Goal: Information Seeking & Learning: Find specific page/section

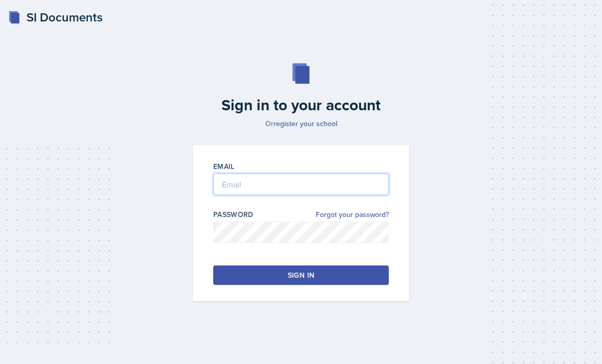
click at [284, 193] on input "email" at bounding box center [301, 184] width 176 height 21
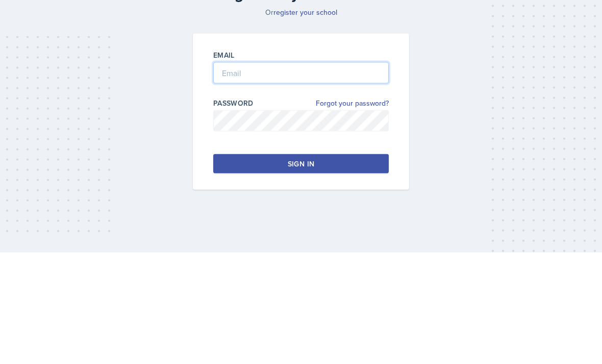
type input "[PERSON_NAME][EMAIL_ADDRESS][PERSON_NAME][DOMAIN_NAME]"
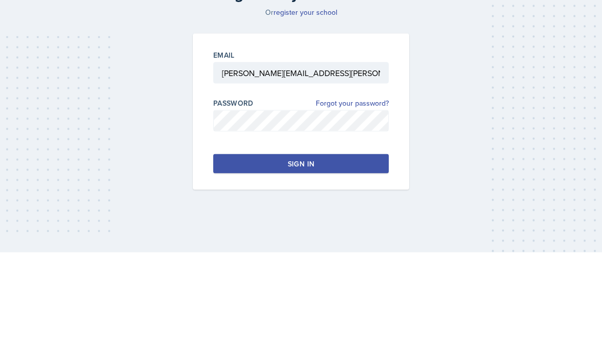
scroll to position [33, 0]
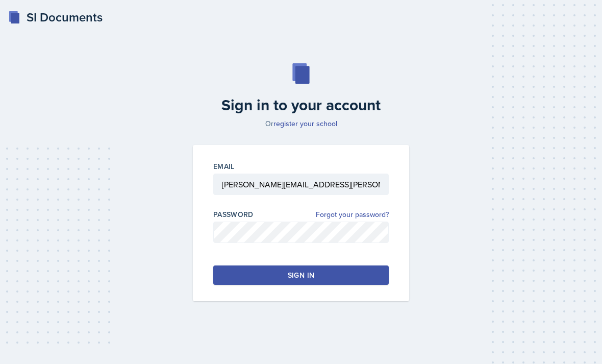
click at [303, 270] on div "Sign in" at bounding box center [301, 275] width 27 height 10
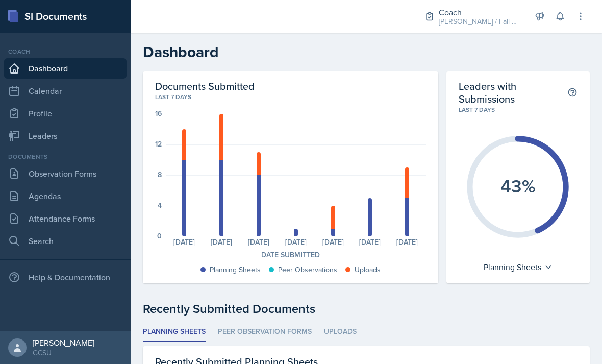
click at [36, 242] on link "Search" at bounding box center [65, 241] width 123 height 20
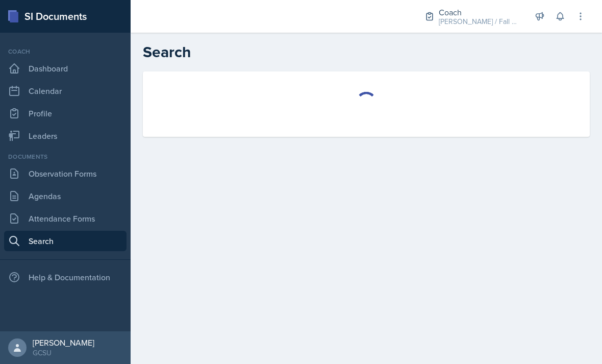
select select "all"
select select "1"
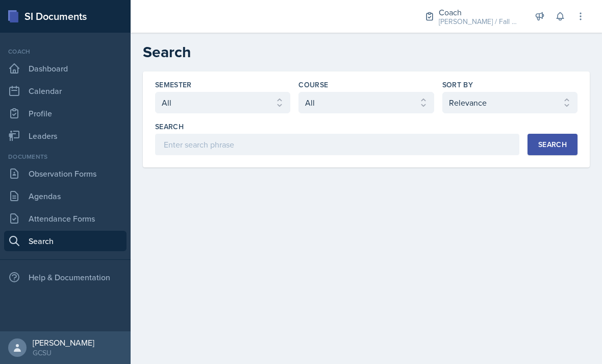
click at [256, 103] on select "Select semester All Fall 2025 Spring 2025 Fall 2024 Spring 2024 Fall 2023 Sprin…" at bounding box center [222, 102] width 135 height 21
select select "838c426c-7ba8-4b05-94c8-22f19dd4c5cc"
click at [381, 103] on select "Select course All ACCT 3101 ACCT 3102 ASTR 1000 BIOL 1100 BIOL 1107 BIOL 1108 B…" at bounding box center [366, 102] width 135 height 21
select select "36541d13-729a-45ef-a9cb-922687840166"
click at [515, 103] on select "Select sort by Relevance Document Date (Asc) Document Date (Desc)" at bounding box center [510, 102] width 135 height 21
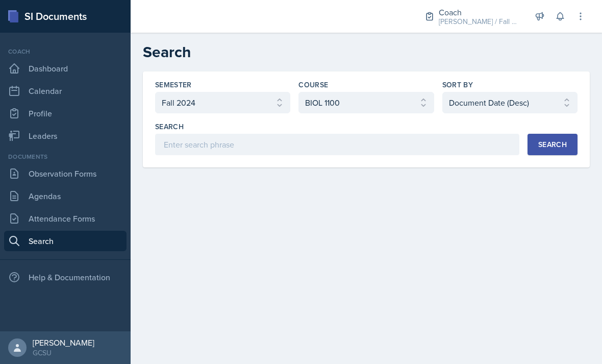
click at [559, 140] on div "Search" at bounding box center [553, 144] width 29 height 8
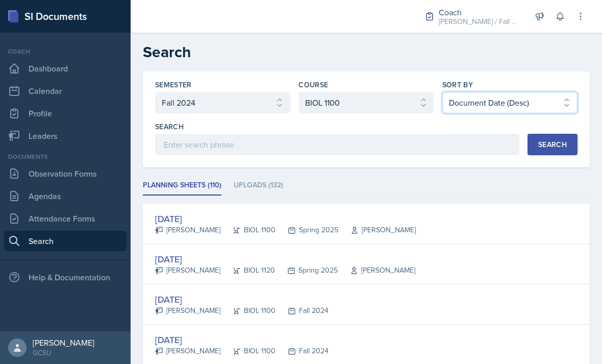
click at [545, 95] on select "Select sort by Relevance Document Date (Asc) Document Date (Desc)" at bounding box center [510, 102] width 135 height 21
select select "2"
click at [560, 148] on div "Search" at bounding box center [553, 144] width 29 height 8
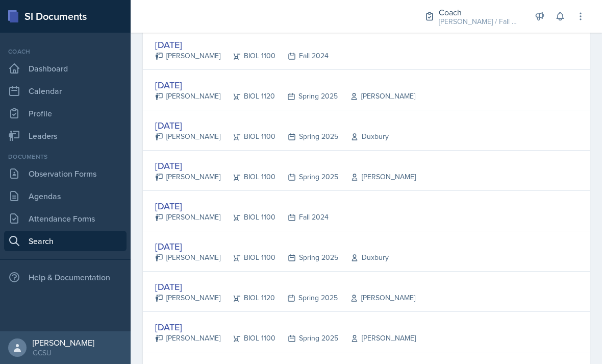
scroll to position [176, 0]
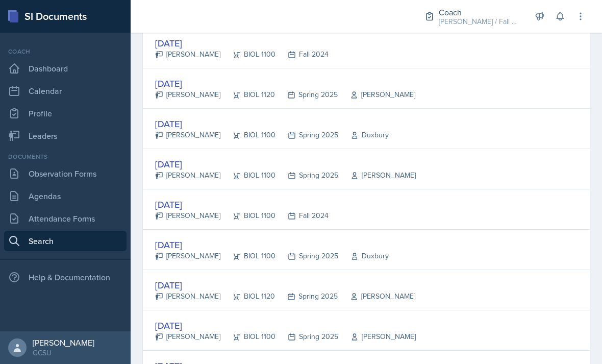
click at [208, 197] on div "[DATE] [PERSON_NAME] BIOL 1100 Fall 2024" at bounding box center [366, 209] width 447 height 40
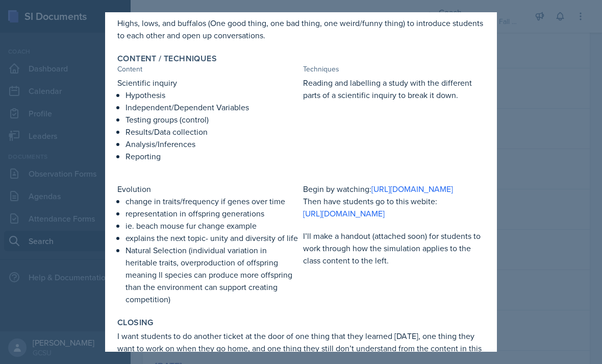
scroll to position [153, 0]
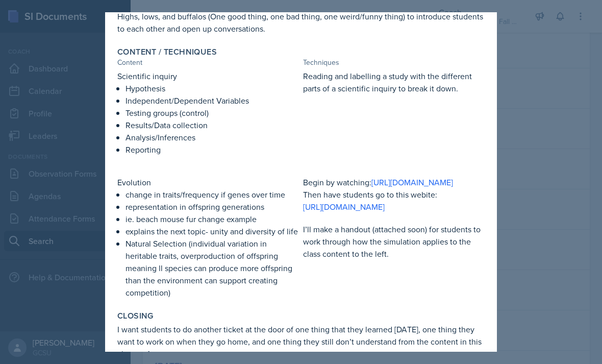
click at [526, 78] on div at bounding box center [301, 182] width 602 height 364
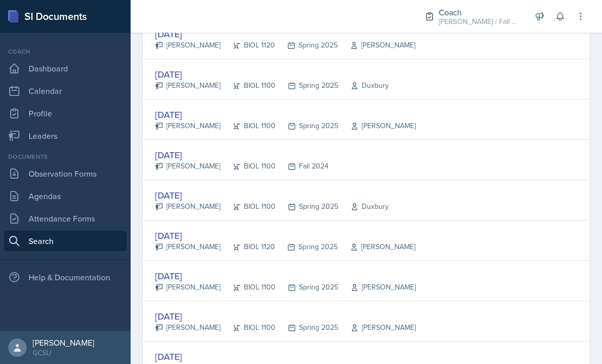
scroll to position [227, 0]
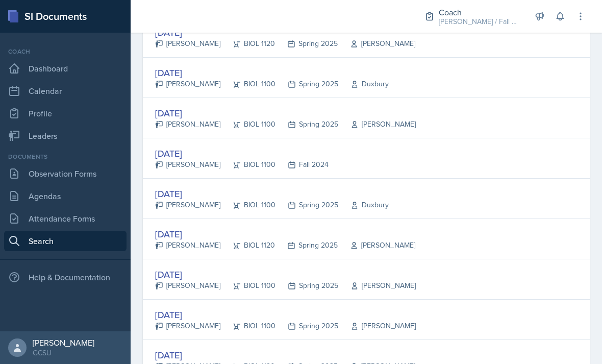
click at [196, 152] on div "[DATE]" at bounding box center [242, 154] width 174 height 14
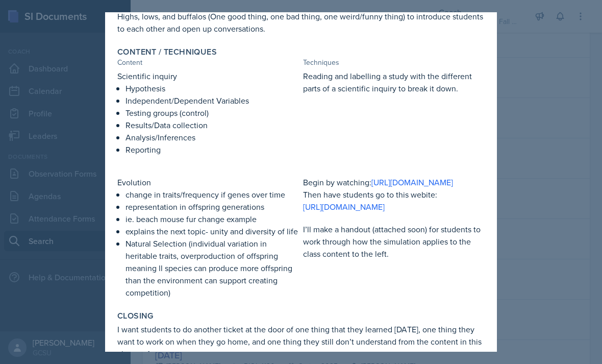
click at [513, 89] on div at bounding box center [301, 182] width 602 height 364
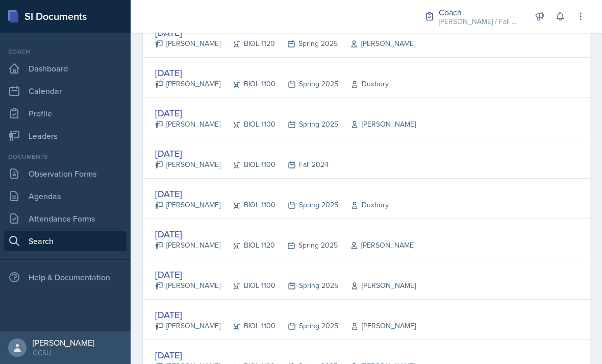
click at [511, 89] on div "[DATE] [PERSON_NAME] BIOL 1100 Spring 2025 [GEOGRAPHIC_DATA]" at bounding box center [366, 78] width 447 height 40
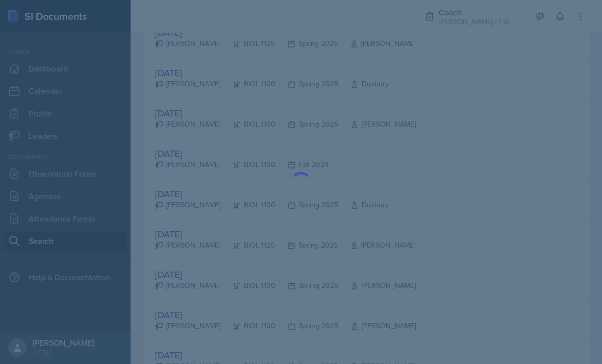
scroll to position [33, 0]
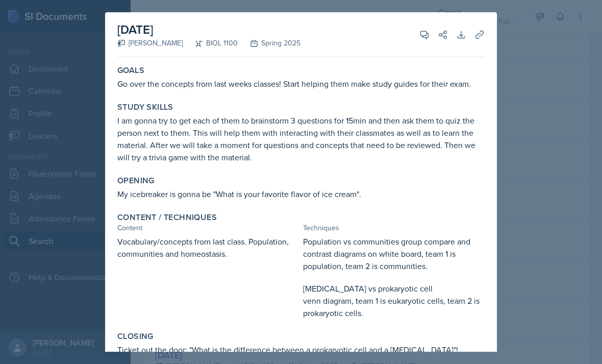
click at [519, 66] on div at bounding box center [301, 182] width 602 height 364
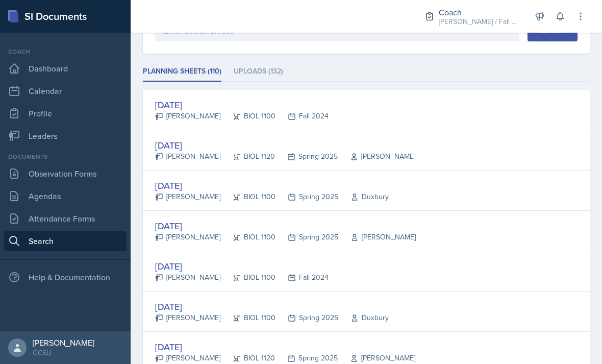
scroll to position [92, 0]
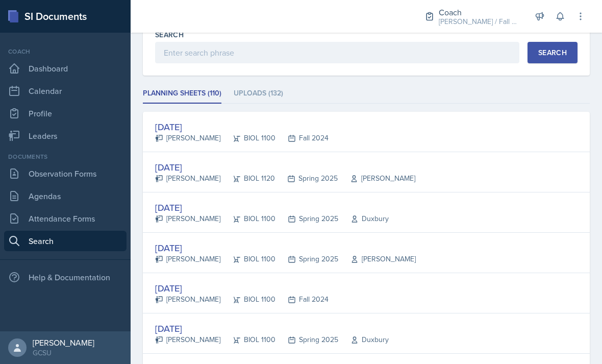
click at [208, 133] on div "[PERSON_NAME]" at bounding box center [187, 138] width 65 height 11
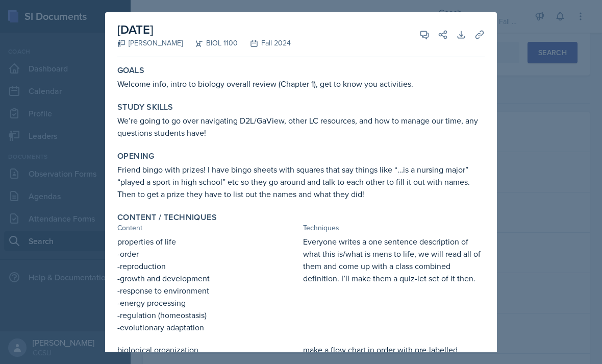
click at [511, 110] on div at bounding box center [301, 182] width 602 height 364
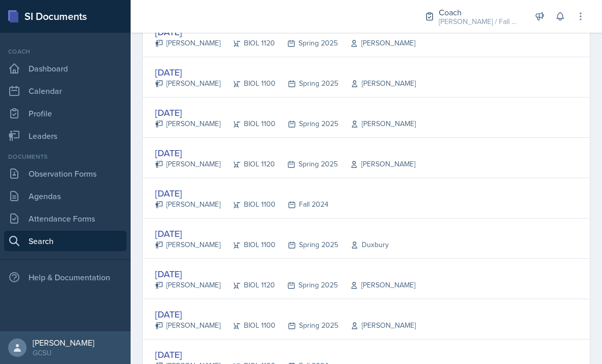
scroll to position [433, 0]
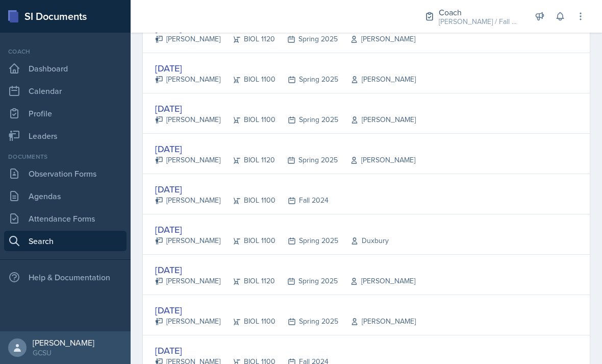
click at [190, 182] on div "[DATE]" at bounding box center [242, 189] width 174 height 14
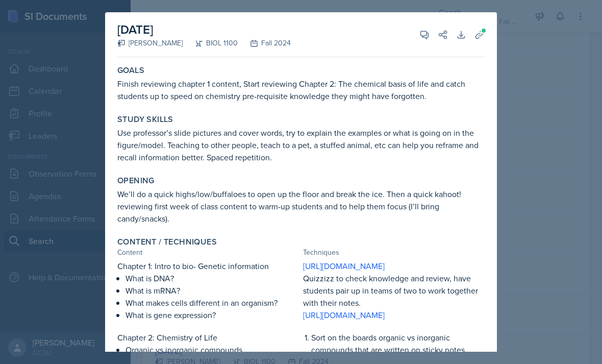
scroll to position [0, 0]
click at [477, 34] on icon at bounding box center [480, 35] width 10 height 10
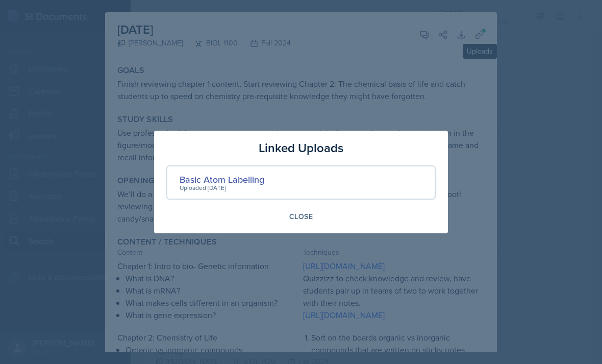
click at [300, 223] on button "Close" at bounding box center [301, 216] width 37 height 17
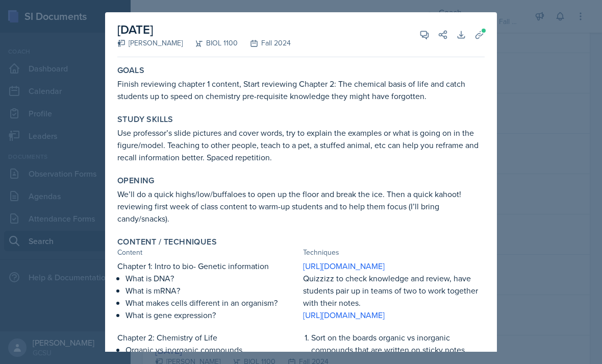
click at [547, 101] on div at bounding box center [301, 182] width 602 height 364
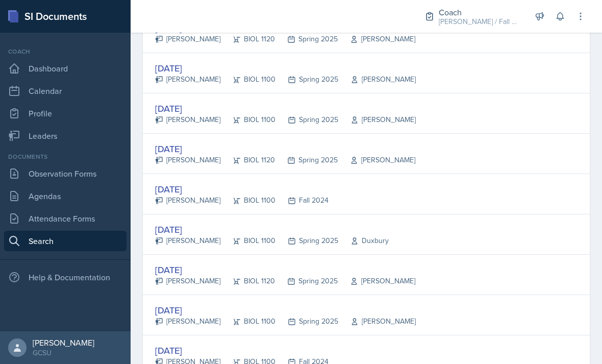
click at [539, 134] on div "[DATE] [PERSON_NAME] BIOL 1120 Spring 2025 [PERSON_NAME]" at bounding box center [366, 154] width 447 height 40
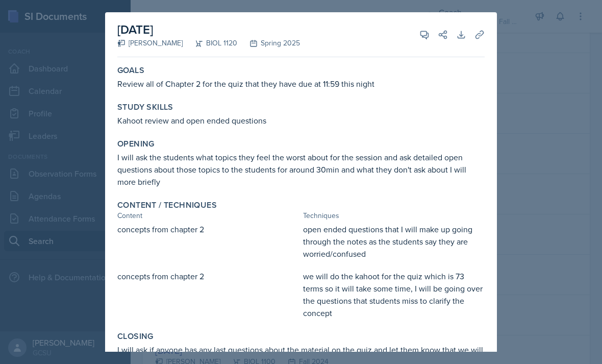
click at [525, 103] on div at bounding box center [301, 182] width 602 height 364
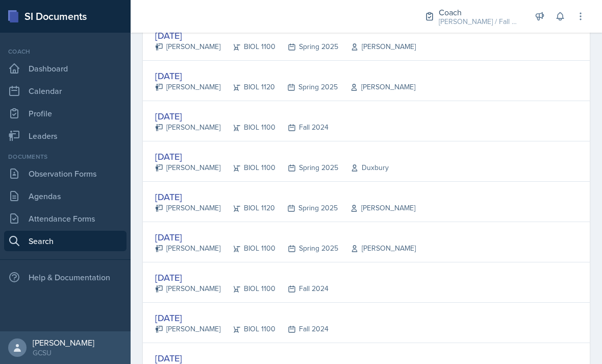
scroll to position [508, 0]
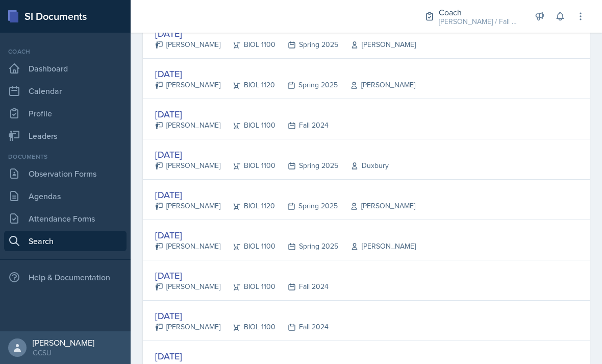
click at [202, 281] on div "[PERSON_NAME]" at bounding box center [187, 286] width 65 height 11
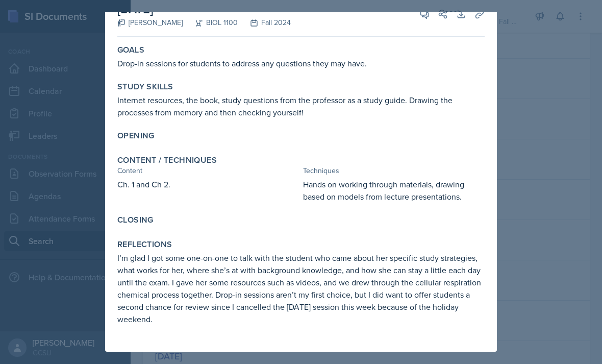
click at [531, 111] on div at bounding box center [301, 182] width 602 height 364
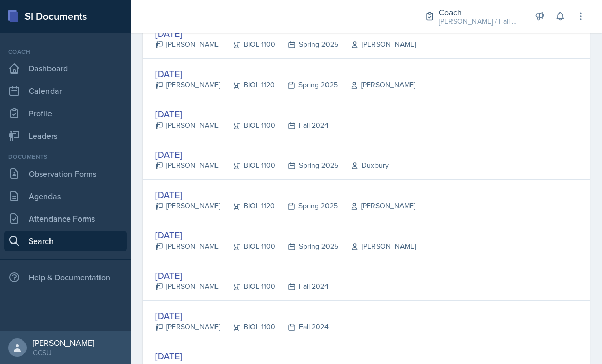
scroll to position [0, 0]
click at [200, 309] on div "[DATE]" at bounding box center [242, 316] width 174 height 14
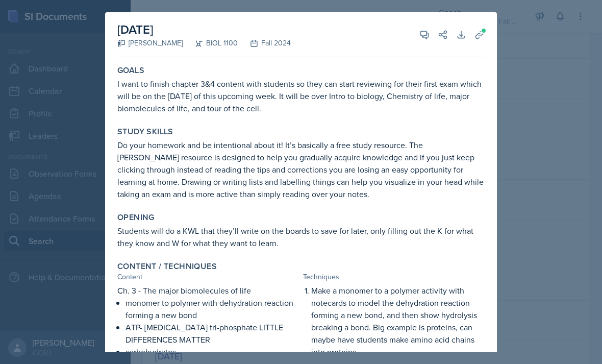
click at [479, 36] on icon at bounding box center [480, 35] width 10 height 10
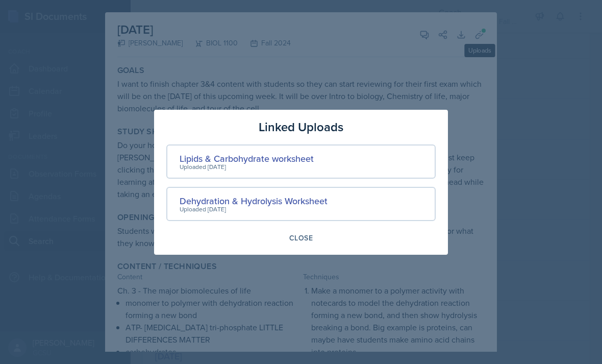
click at [300, 157] on div "Lipids & Carbohydrate worksheet" at bounding box center [247, 159] width 134 height 14
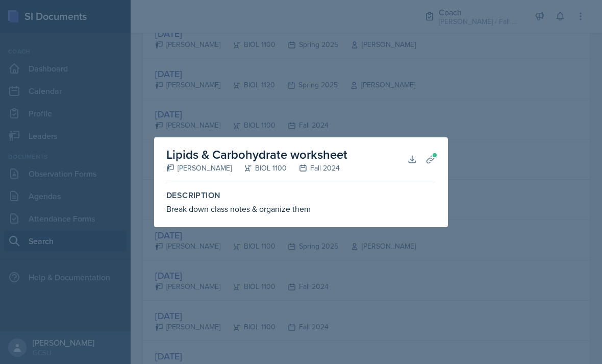
click at [440, 157] on button "Planning Sheets" at bounding box center [431, 159] width 18 height 18
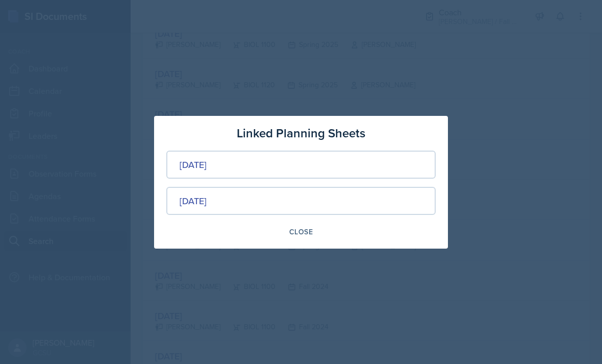
click at [207, 206] on div "[DATE]" at bounding box center [193, 201] width 27 height 14
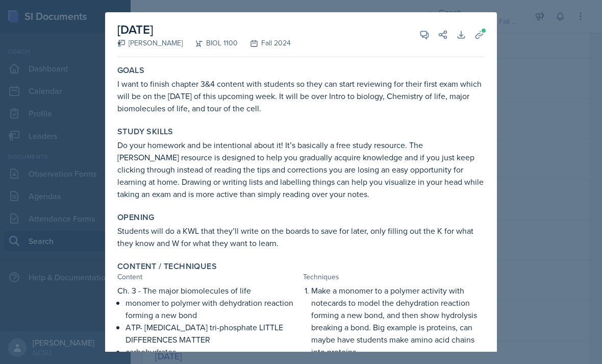
click at [514, 119] on div at bounding box center [301, 182] width 602 height 364
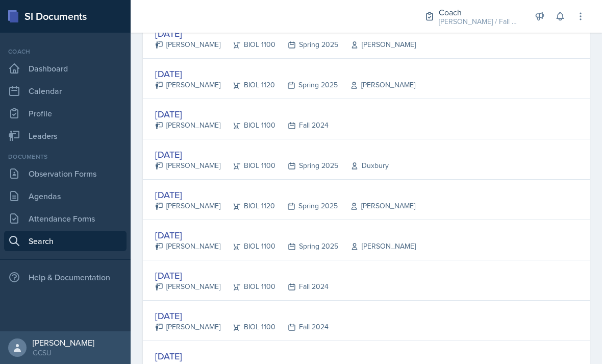
scroll to position [-1, 0]
click at [530, 139] on div "[DATE] [PERSON_NAME] BIOL 1100 Spring 2025 [GEOGRAPHIC_DATA]" at bounding box center [366, 159] width 447 height 40
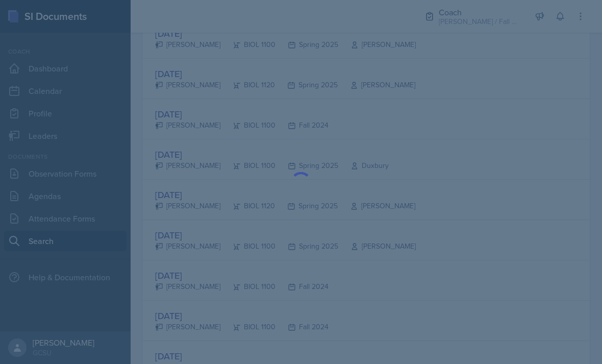
scroll to position [0, 0]
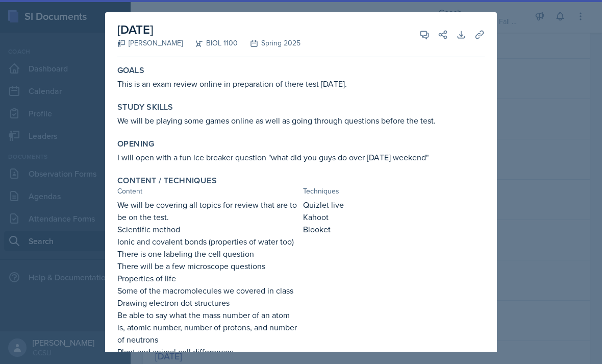
click at [530, 111] on div at bounding box center [301, 182] width 602 height 364
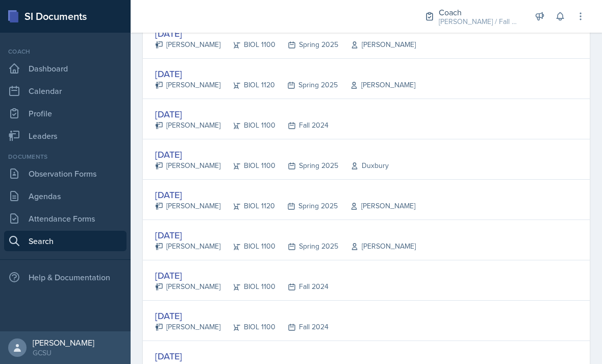
click at [534, 139] on div "[DATE] [PERSON_NAME] BIOL 1100 Spring 2025 [GEOGRAPHIC_DATA]" at bounding box center [366, 159] width 447 height 40
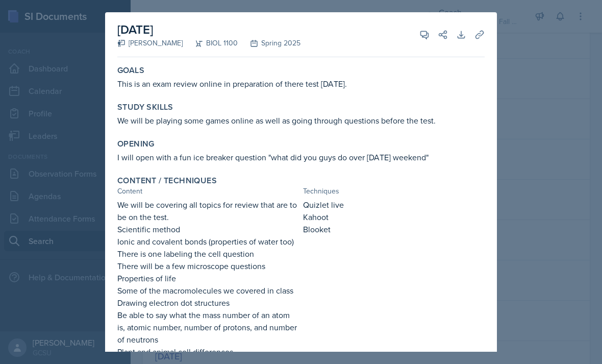
click at [545, 110] on div at bounding box center [301, 182] width 602 height 364
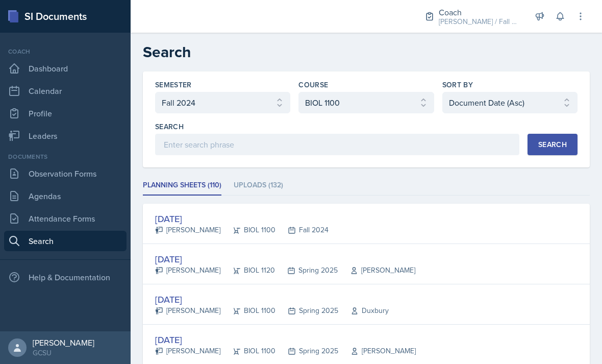
click at [25, 231] on link "Search" at bounding box center [65, 241] width 123 height 20
click at [41, 58] on link "Dashboard" at bounding box center [65, 68] width 123 height 20
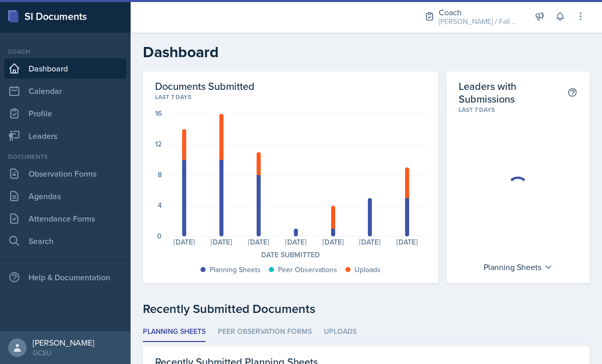
click at [493, 13] on div "Coach" at bounding box center [480, 12] width 82 height 12
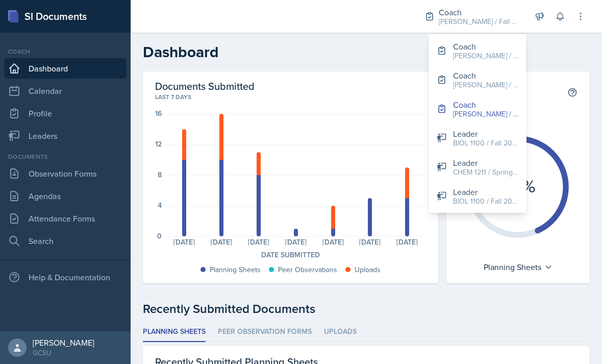
click at [498, 138] on div "BIOL 1100 / Fall 2024" at bounding box center [485, 143] width 65 height 11
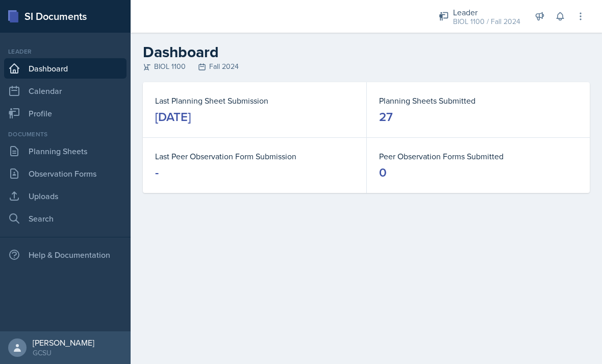
click at [39, 198] on link "Uploads" at bounding box center [65, 196] width 123 height 20
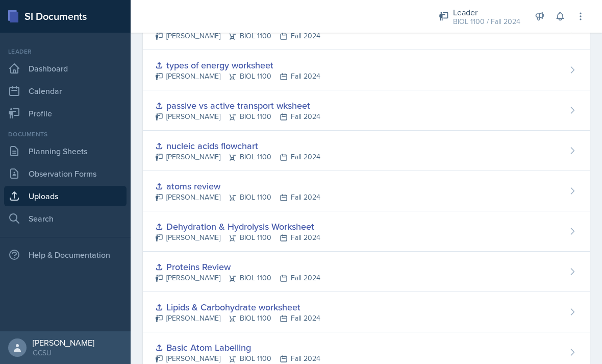
scroll to position [573, 0]
